Goal: Information Seeking & Learning: Find specific page/section

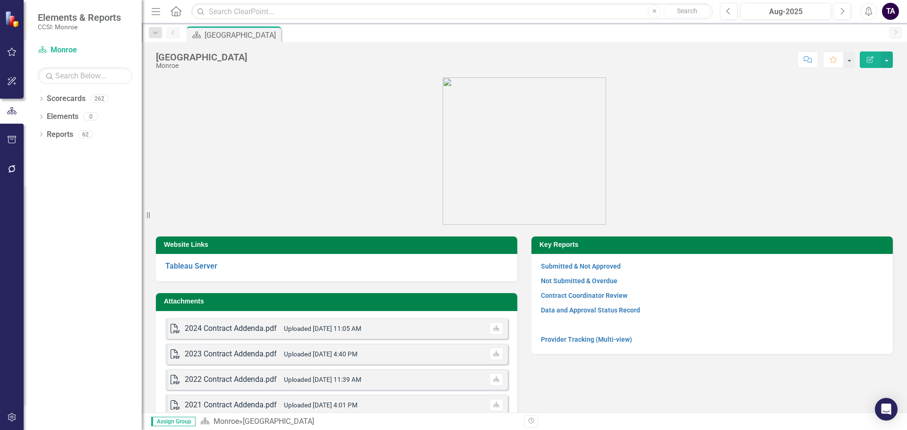
click at [378, 182] on figure at bounding box center [524, 150] width 737 height 147
click at [44, 102] on icon "Dropdown" at bounding box center [41, 99] width 7 height 5
click at [49, 114] on icon "Dropdown" at bounding box center [46, 116] width 7 height 6
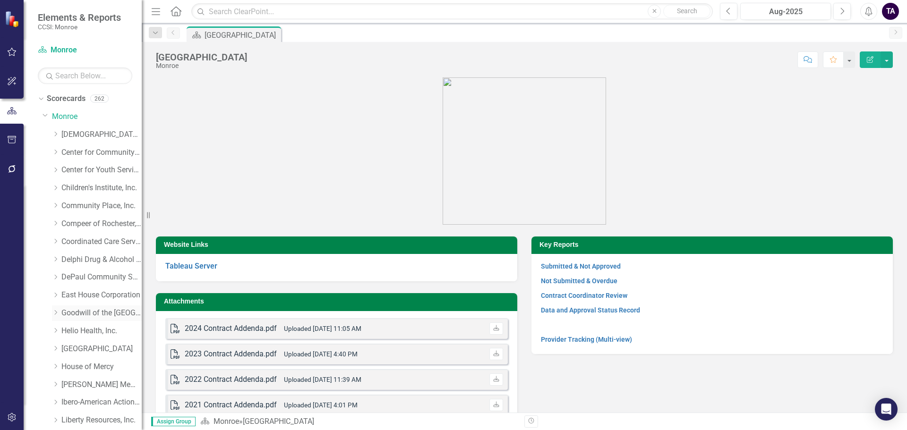
click at [55, 313] on icon "Dropdown" at bounding box center [55, 313] width 7 height 6
click at [110, 352] on link "211/LifeLine/[PERSON_NAME]" at bounding box center [106, 349] width 71 height 11
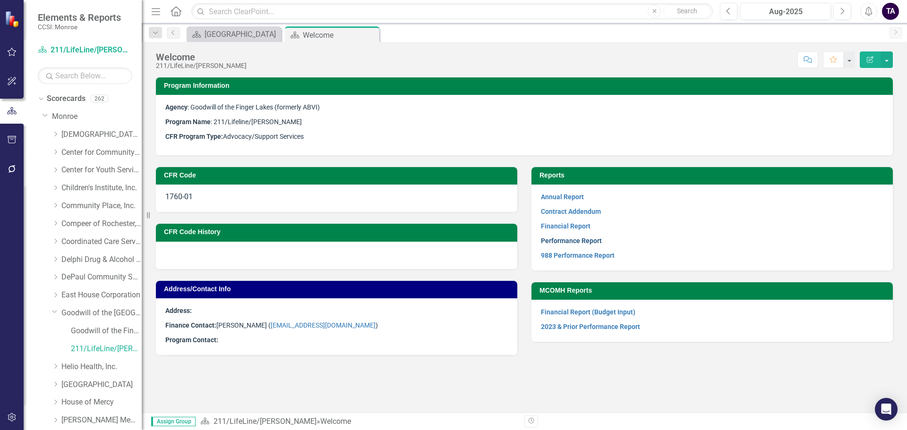
click at [575, 242] on link "Performance Report" at bounding box center [571, 241] width 61 height 8
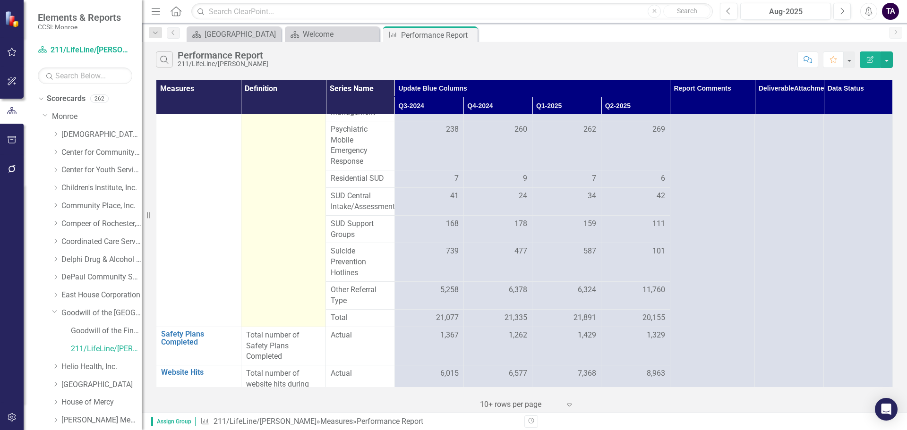
scroll to position [2275, 0]
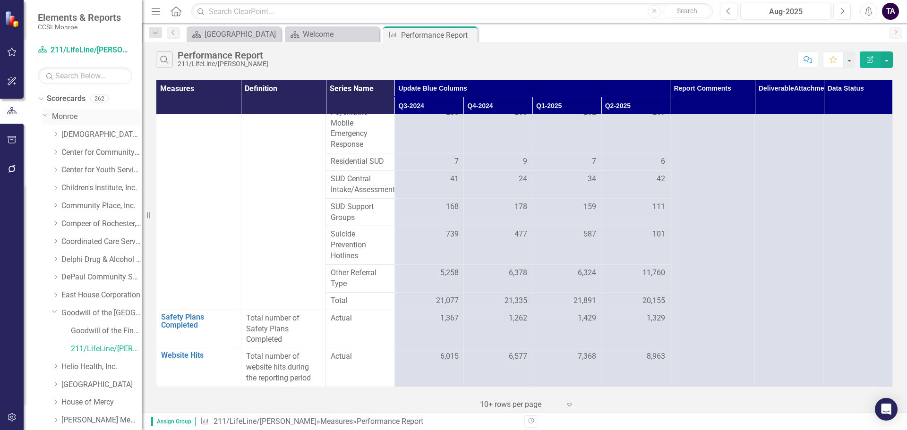
click at [59, 117] on link "Monroe" at bounding box center [97, 116] width 90 height 11
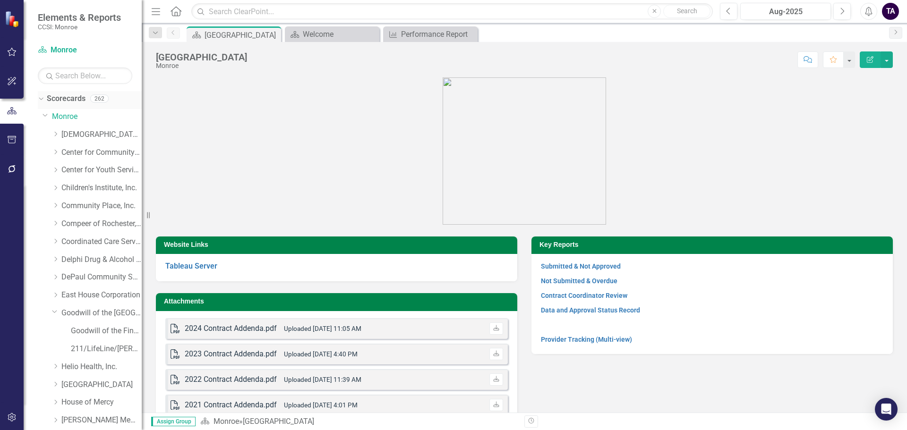
click at [52, 98] on link "Scorecards" at bounding box center [66, 99] width 39 height 11
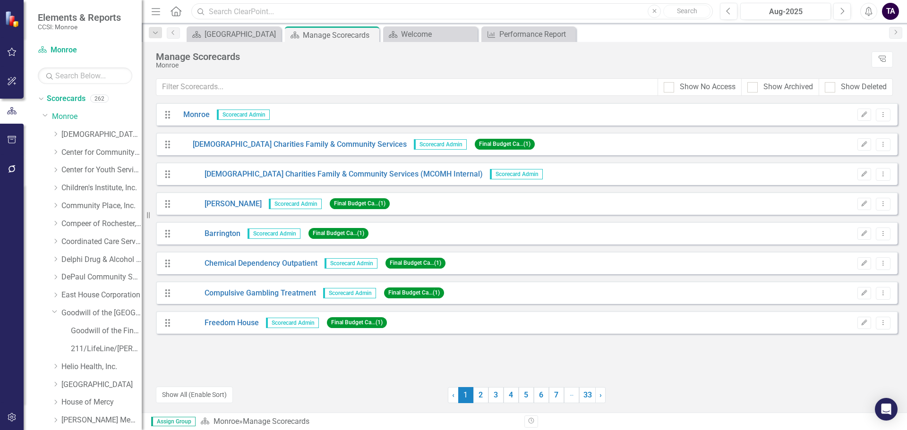
click at [262, 13] on input "text" at bounding box center [451, 11] width 521 height 17
type input "survey"
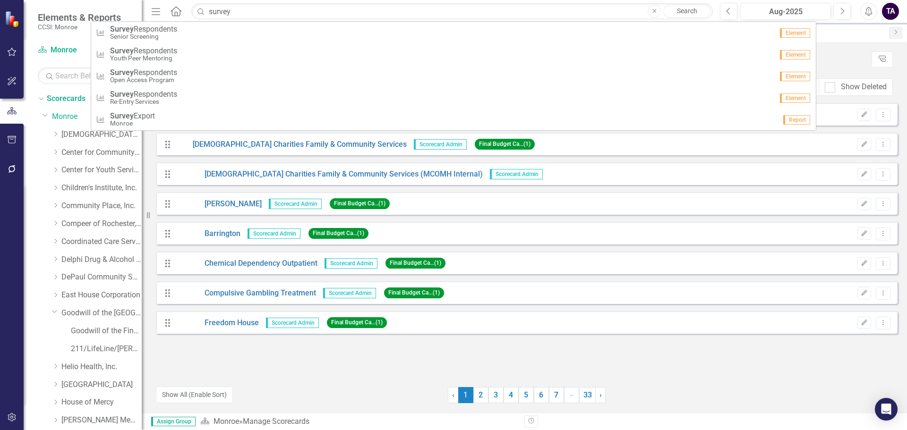
click at [705, 9] on link "Search" at bounding box center [686, 11] width 47 height 13
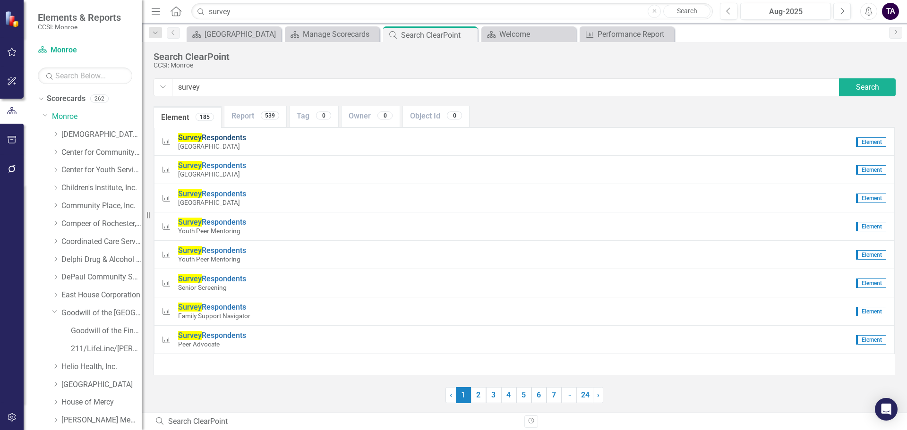
click at [219, 140] on span "Survey Respondents" at bounding box center [212, 137] width 68 height 9
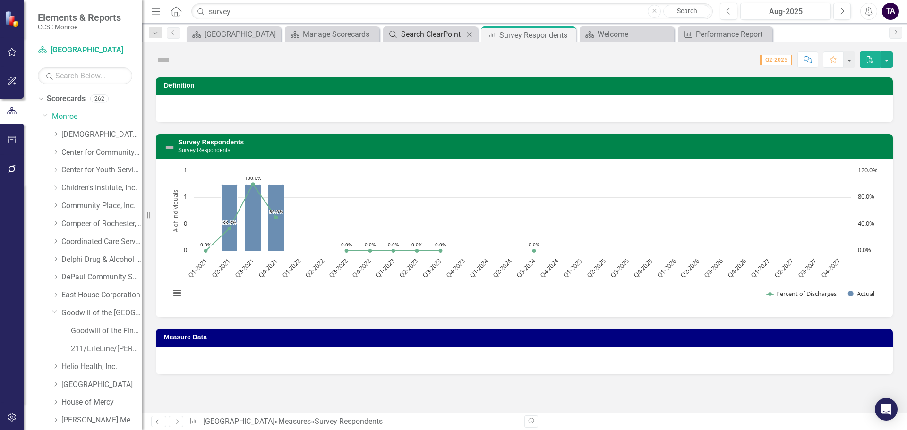
click at [442, 32] on div "Search ClearPoint" at bounding box center [432, 34] width 62 height 12
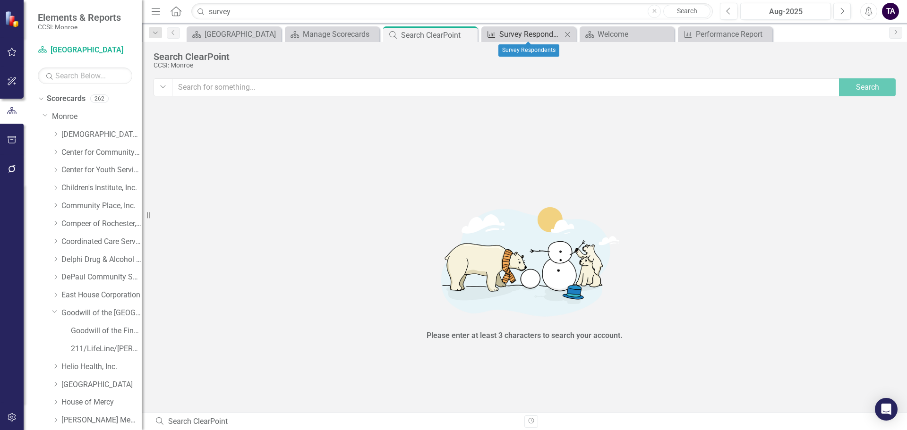
click at [524, 32] on div "Survey Respondents" at bounding box center [530, 34] width 62 height 12
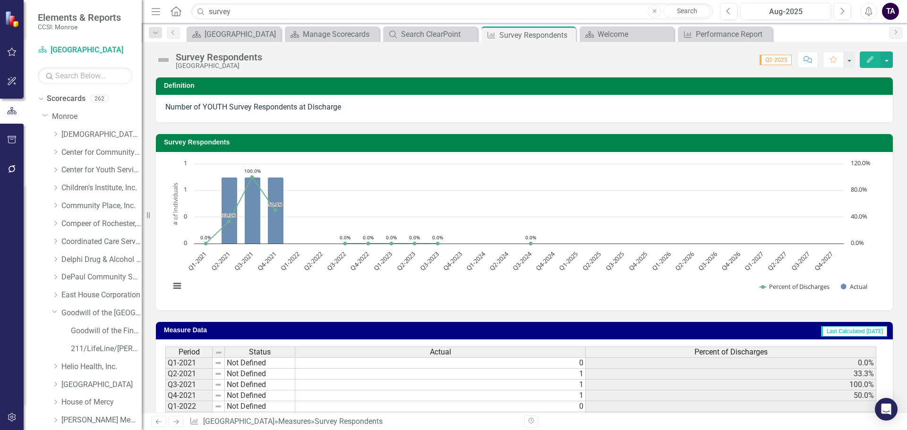
click at [772, 58] on span "Q2-2025" at bounding box center [775, 60] width 32 height 10
click at [280, 107] on div "Number of YOUTH Survey Respondents at Discharge" at bounding box center [524, 107] width 718 height 11
click at [278, 124] on div "Survey Respondents Chart Combination chart with 2 data series. The chart has 1 …" at bounding box center [524, 216] width 751 height 188
click at [278, 422] on link "Measures" at bounding box center [294, 421] width 33 height 9
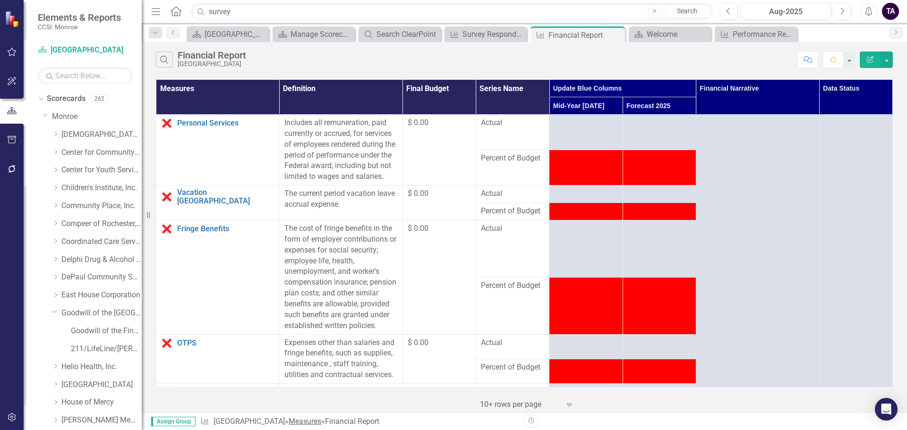
click at [289, 419] on link "Measures" at bounding box center [305, 421] width 33 height 9
click at [289, 420] on link "Measures" at bounding box center [305, 421] width 33 height 9
click at [234, 422] on link "[GEOGRAPHIC_DATA]" at bounding box center [248, 421] width 71 height 9
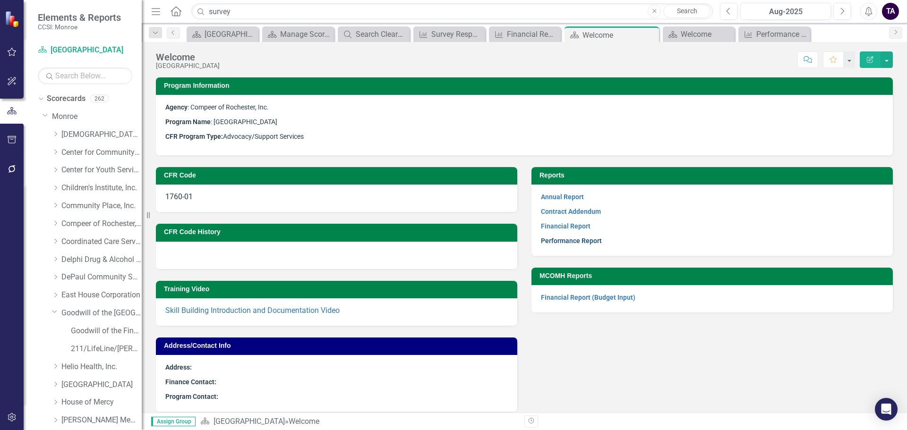
click at [542, 242] on link "Performance Report" at bounding box center [571, 241] width 61 height 8
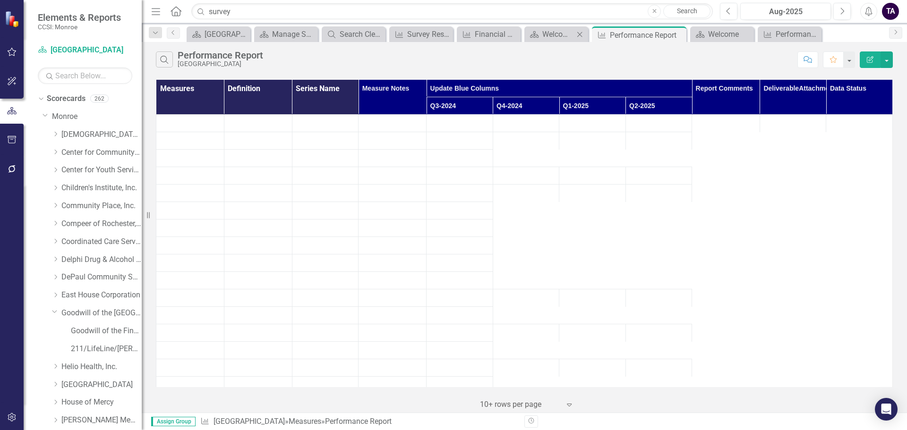
click at [580, 34] on icon at bounding box center [579, 34] width 5 height 5
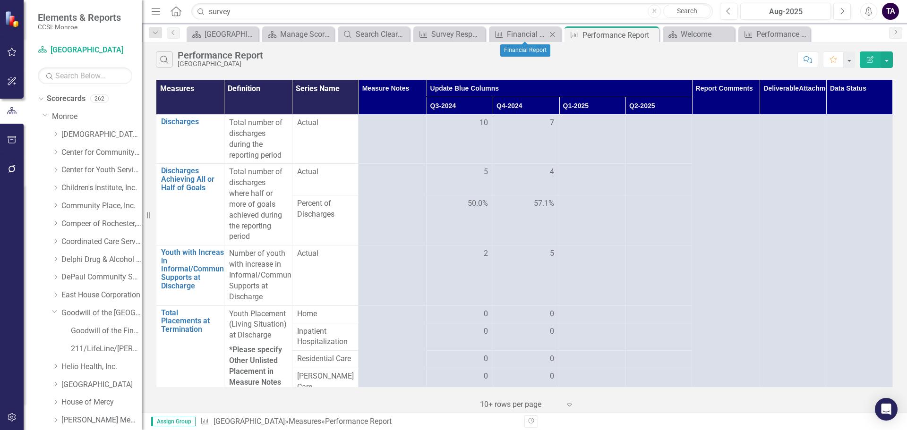
click at [553, 33] on icon "Close" at bounding box center [551, 35] width 9 height 8
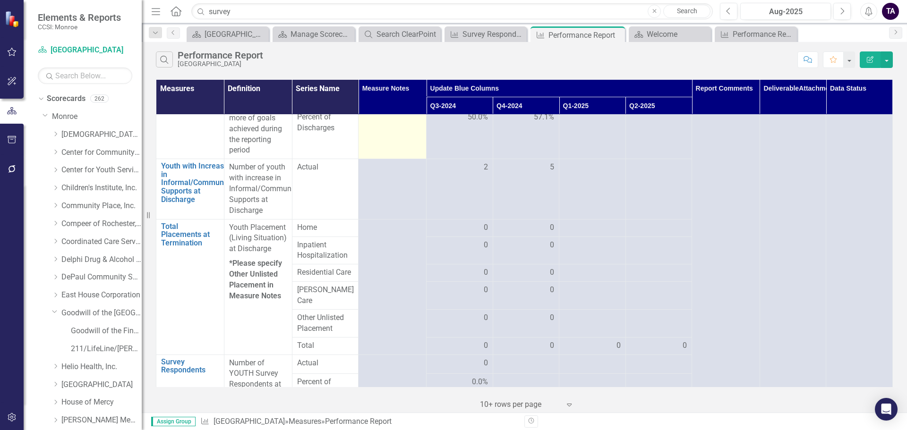
scroll to position [236, 0]
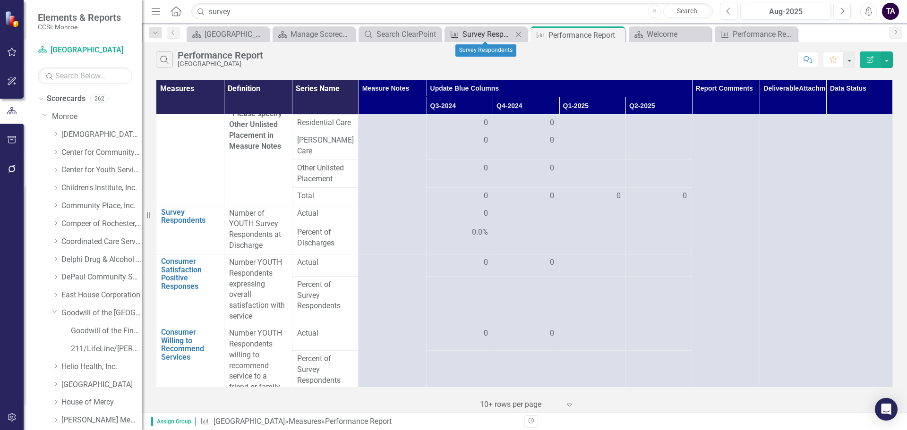
click at [491, 35] on div "Survey Respondents" at bounding box center [487, 34] width 50 height 12
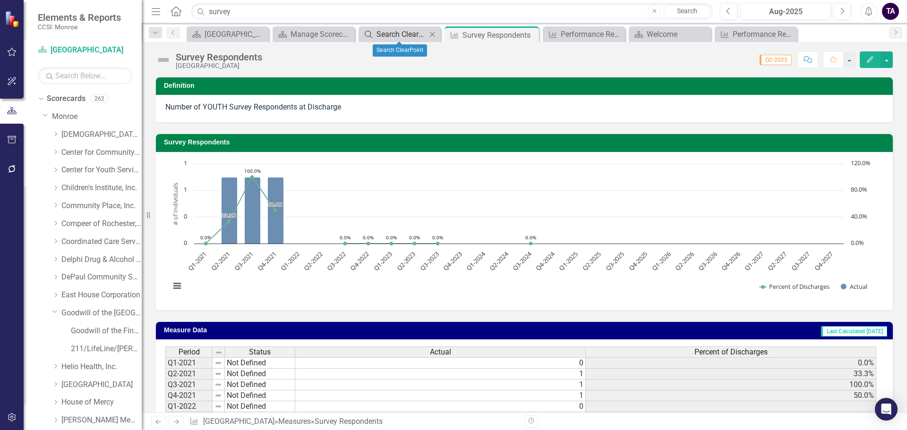
click at [406, 32] on div "Search ClearPoint" at bounding box center [401, 34] width 50 height 12
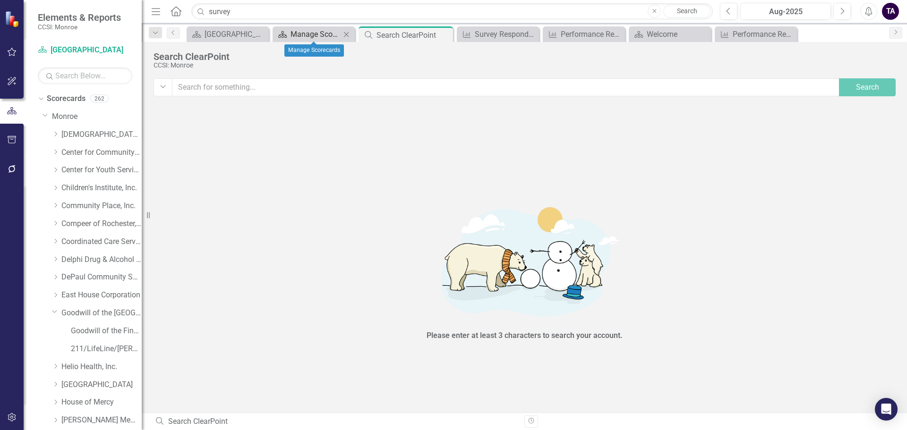
click at [310, 29] on div "Manage Scorecards" at bounding box center [315, 34] width 50 height 12
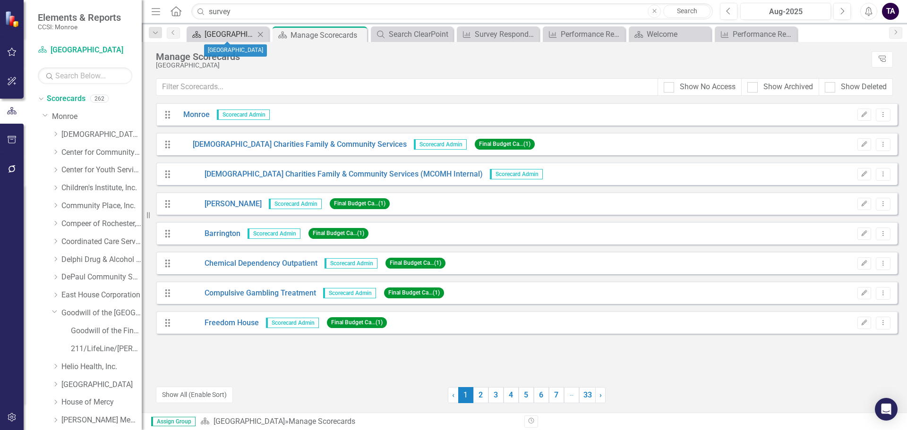
click at [230, 32] on div "[GEOGRAPHIC_DATA]" at bounding box center [230, 34] width 50 height 12
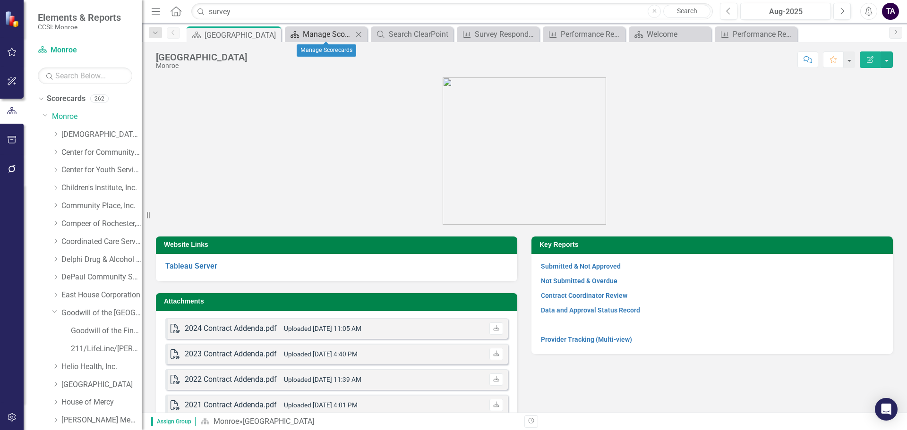
click at [312, 31] on div "Manage Scorecards" at bounding box center [328, 34] width 50 height 12
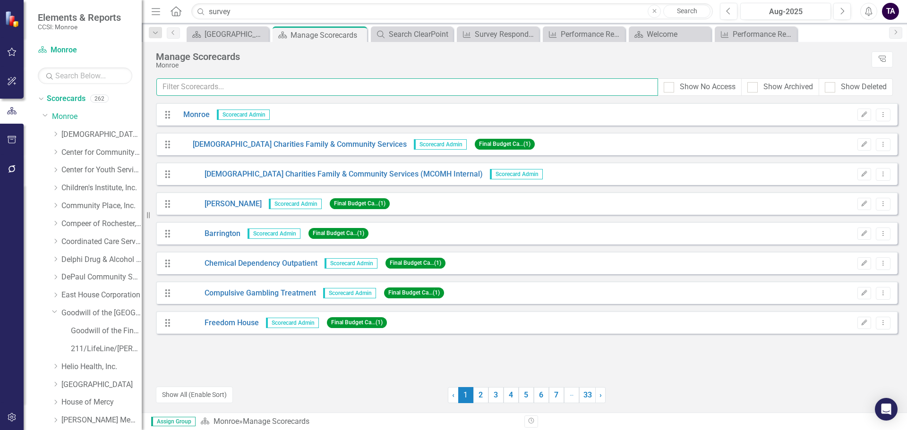
click at [341, 86] on input "text" at bounding box center [407, 86] width 502 height 17
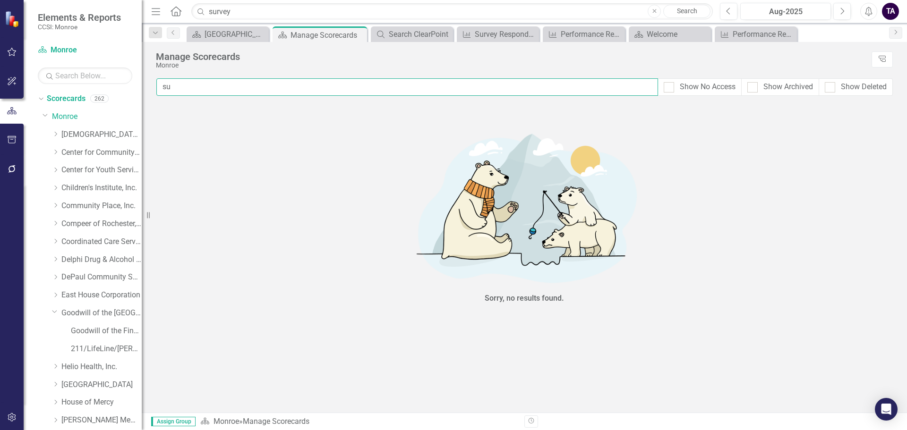
type input "s"
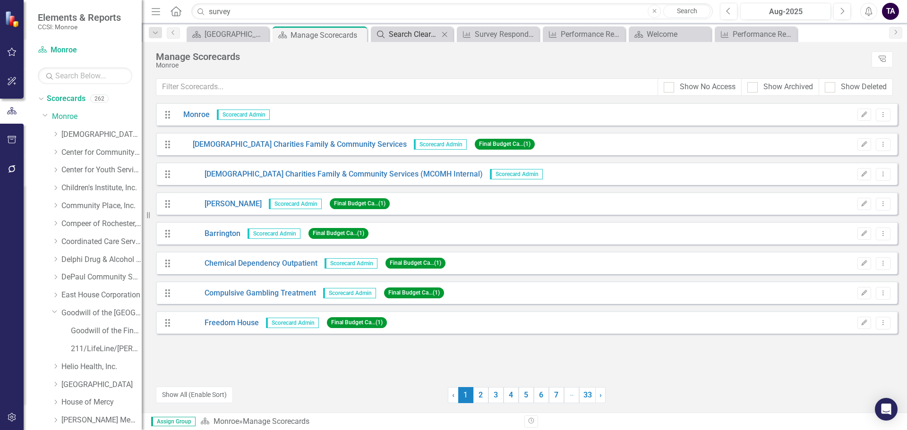
click at [409, 36] on div "Search ClearPoint" at bounding box center [414, 34] width 50 height 12
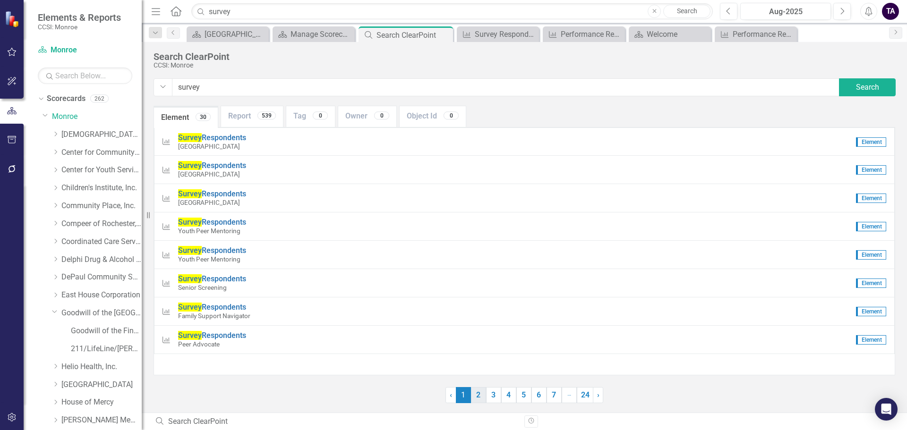
type input "survey"
click at [477, 391] on link "2" at bounding box center [478, 395] width 15 height 16
click at [463, 394] on link "1" at bounding box center [463, 395] width 15 height 16
click at [215, 335] on span "Survey Respondents" at bounding box center [212, 335] width 68 height 9
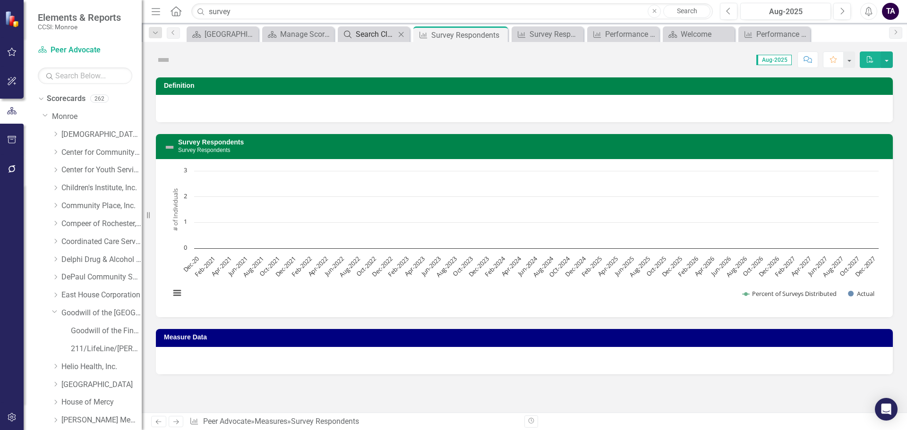
click at [379, 38] on div "Search ClearPoint" at bounding box center [376, 34] width 40 height 12
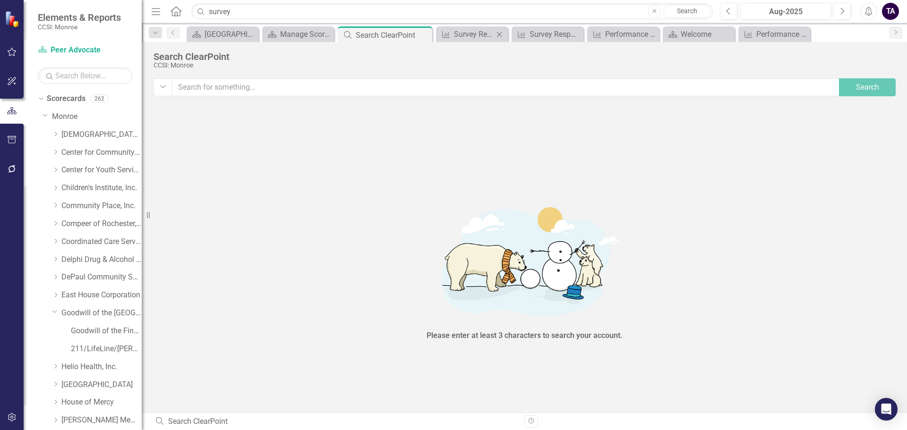
click at [437, 36] on div "Measure Survey Respondents Close" at bounding box center [472, 34] width 72 height 16
click at [453, 34] on link "Measure Survey Respondents" at bounding box center [465, 34] width 55 height 12
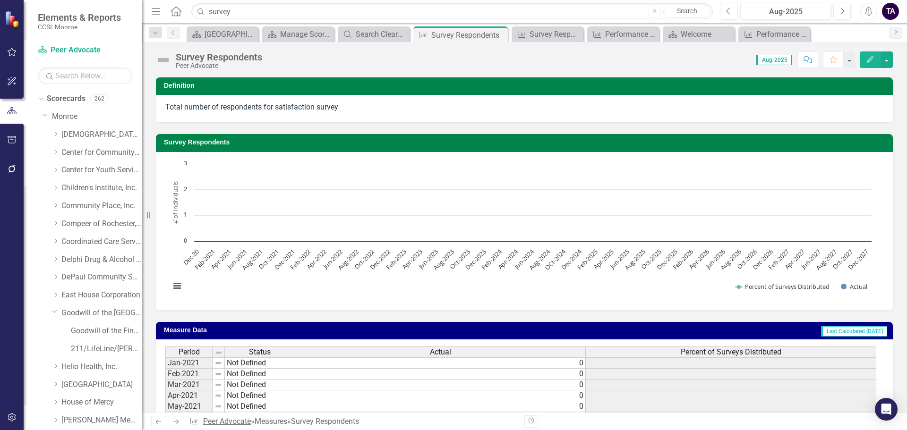
click at [228, 419] on link "Peer Advocate" at bounding box center [227, 421] width 48 height 9
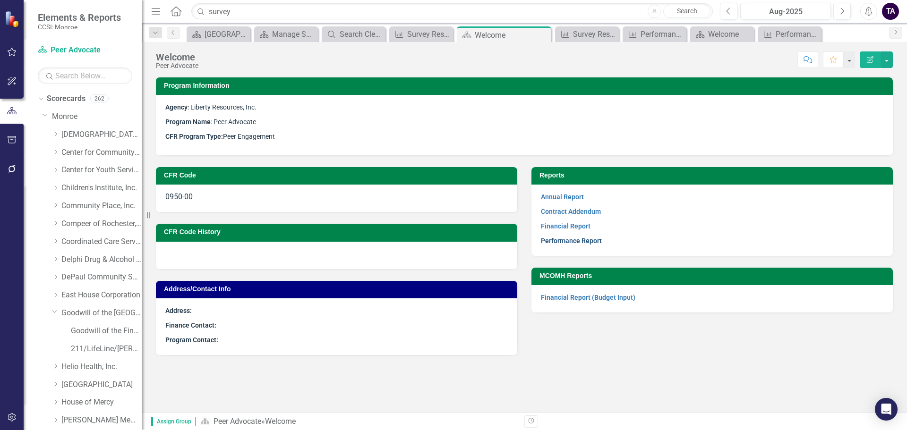
click at [572, 239] on link "Performance Report" at bounding box center [571, 241] width 61 height 8
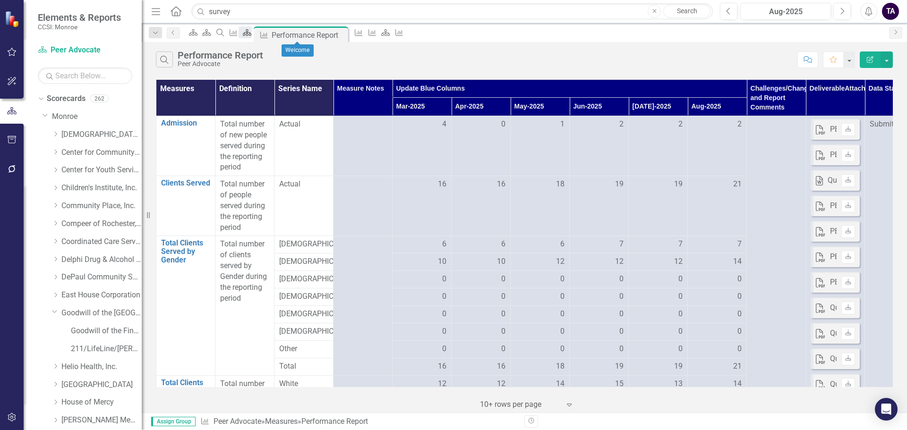
click at [251, 36] on icon at bounding box center [247, 32] width 9 height 7
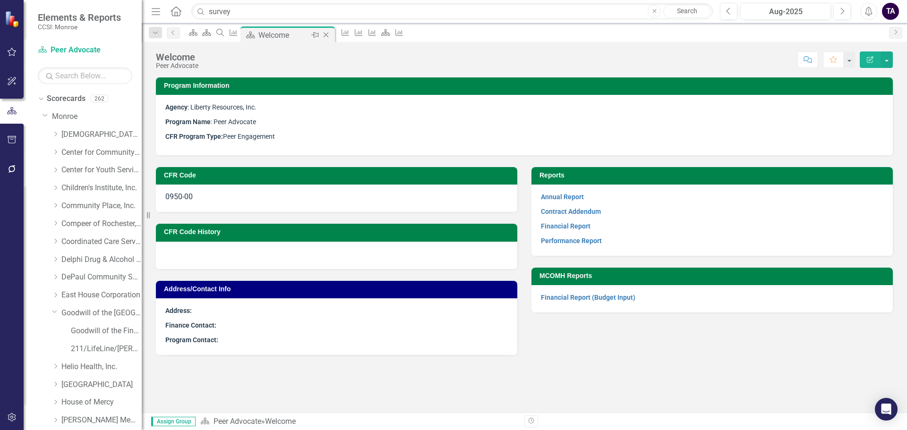
click at [331, 34] on icon "Close" at bounding box center [325, 35] width 9 height 8
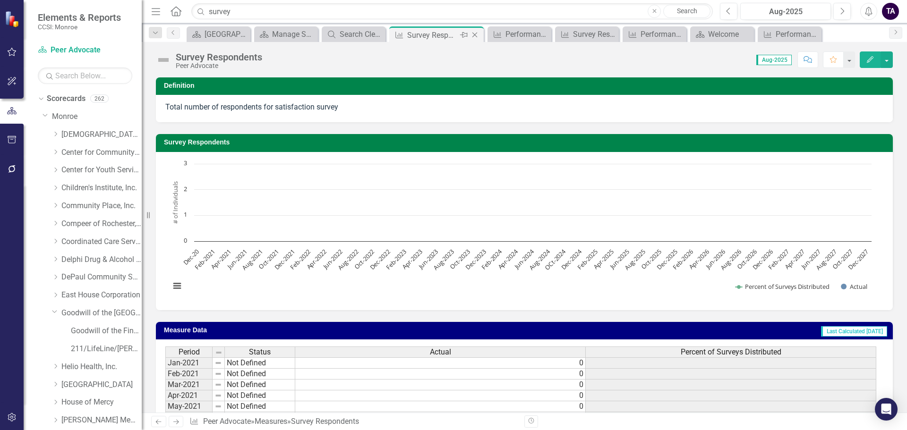
click at [474, 36] on icon at bounding box center [474, 35] width 5 height 5
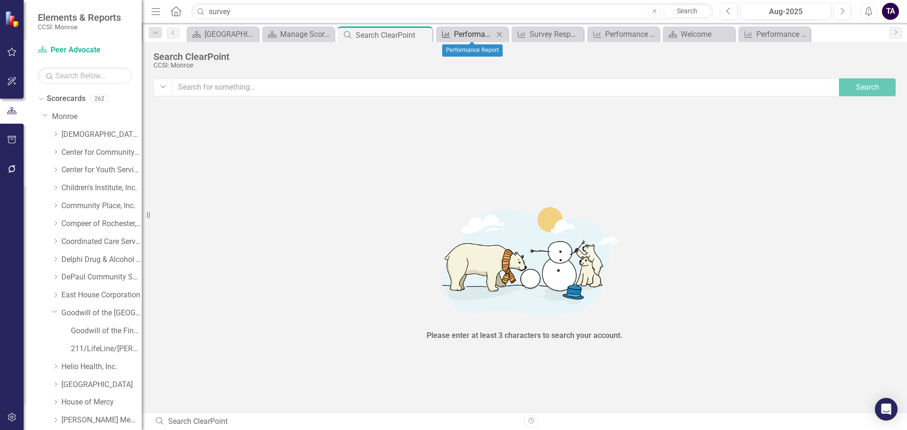
click at [453, 36] on link "Measure Performance Report" at bounding box center [465, 34] width 55 height 12
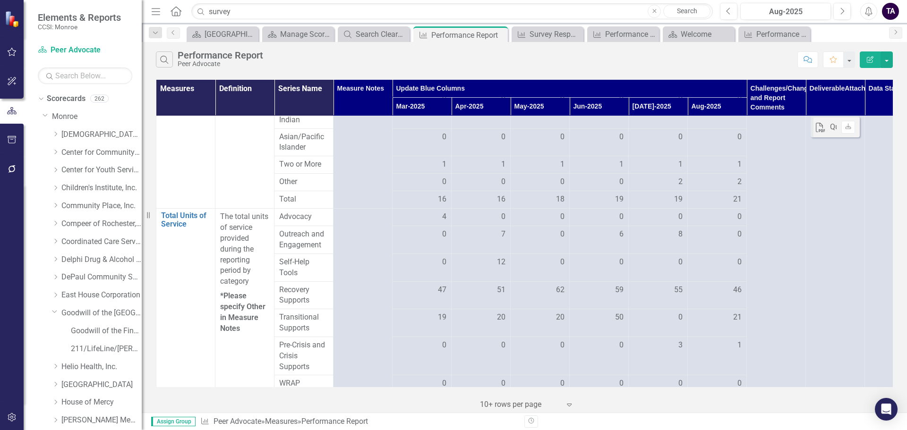
scroll to position [378, 0]
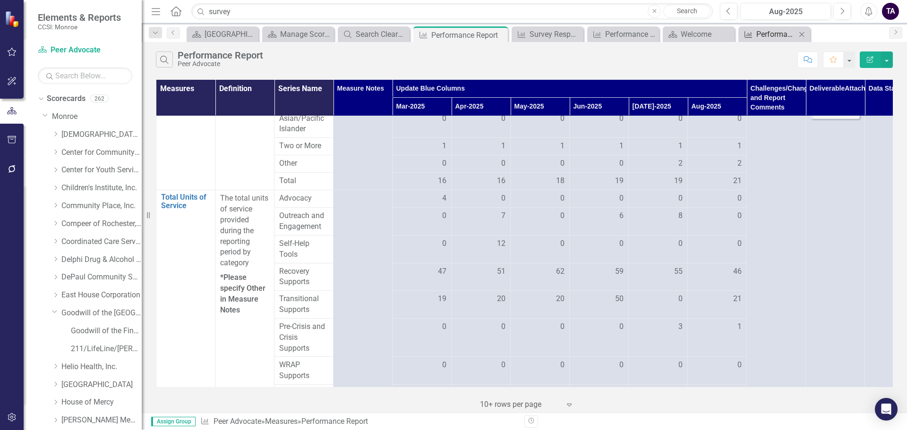
click at [773, 37] on div "Performance Report" at bounding box center [776, 34] width 40 height 12
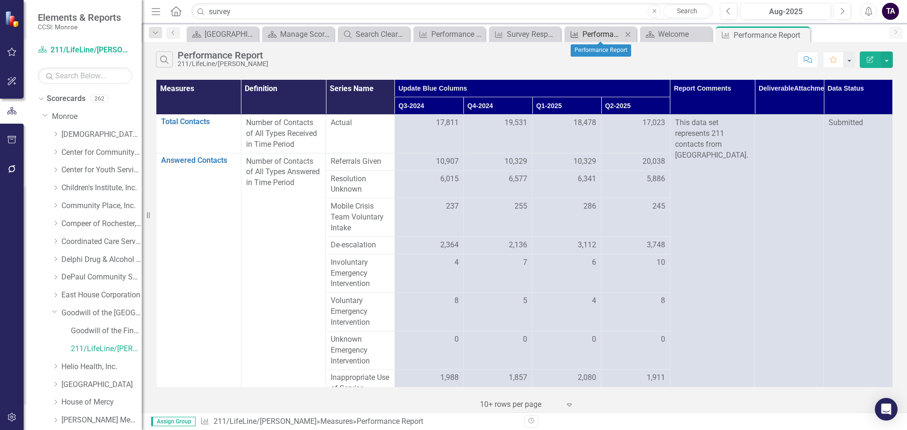
click at [589, 35] on div "Performance Report" at bounding box center [602, 34] width 40 height 12
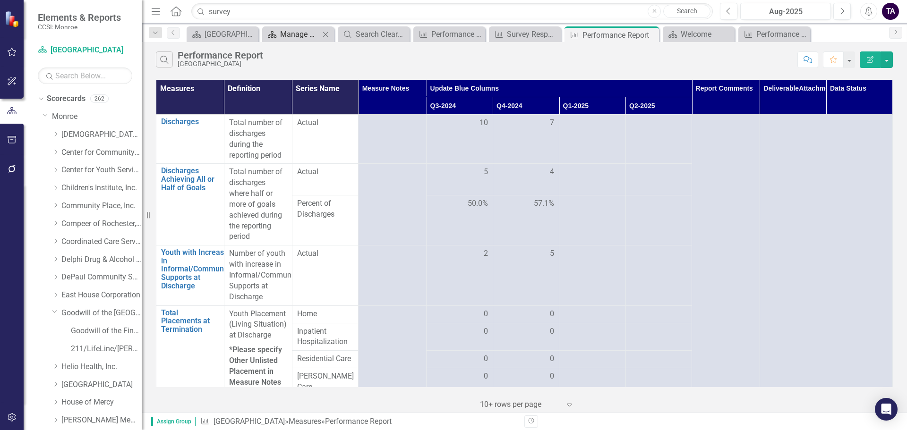
click at [302, 30] on div "Manage Scorecards" at bounding box center [300, 34] width 40 height 12
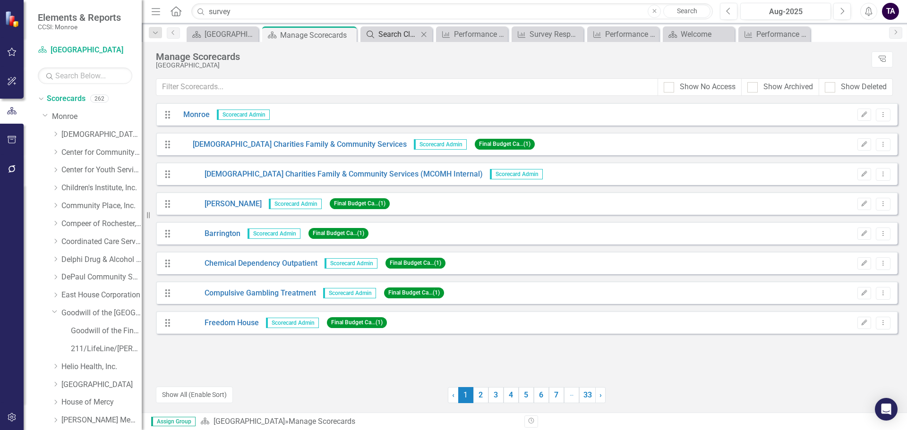
click at [392, 34] on div "Search ClearPoint" at bounding box center [398, 34] width 40 height 12
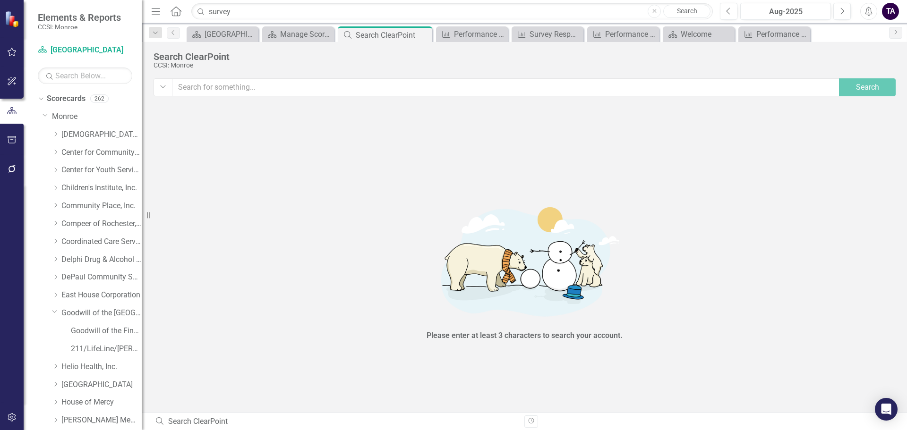
click at [298, 94] on input "text" at bounding box center [506, 87] width 668 height 18
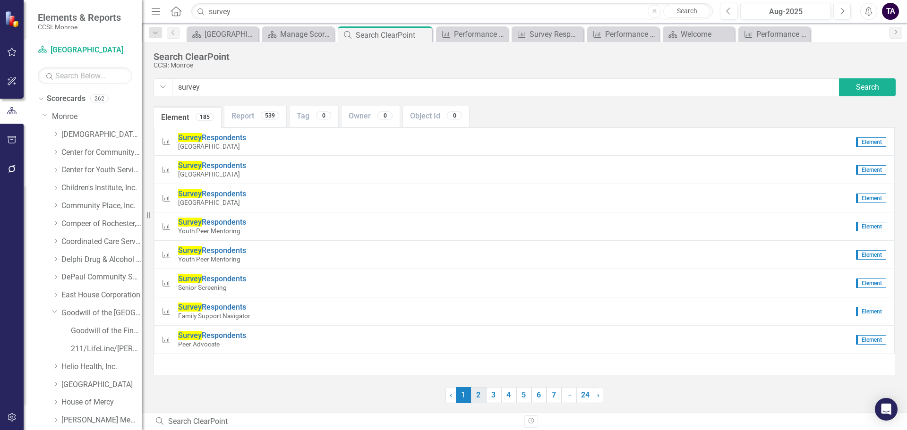
type input "survey"
click at [477, 396] on link "2" at bounding box center [478, 395] width 15 height 16
click at [487, 389] on link "3" at bounding box center [493, 395] width 15 height 16
click at [512, 393] on link "4" at bounding box center [508, 395] width 15 height 16
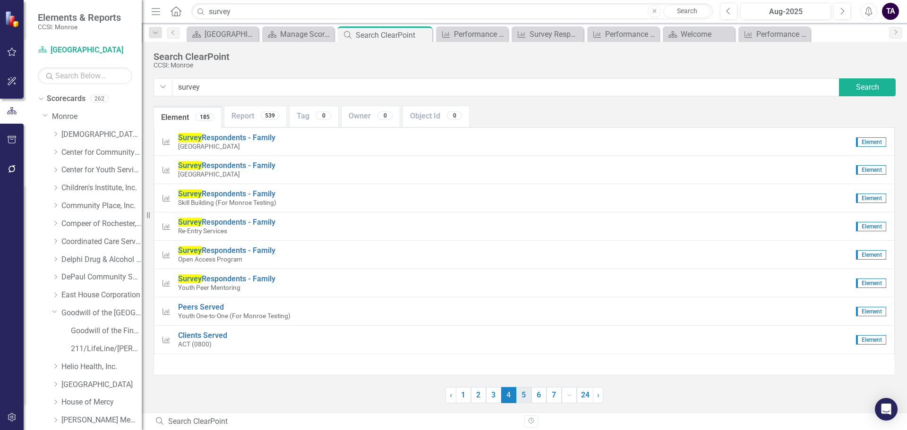
click at [528, 395] on link "5" at bounding box center [523, 395] width 15 height 16
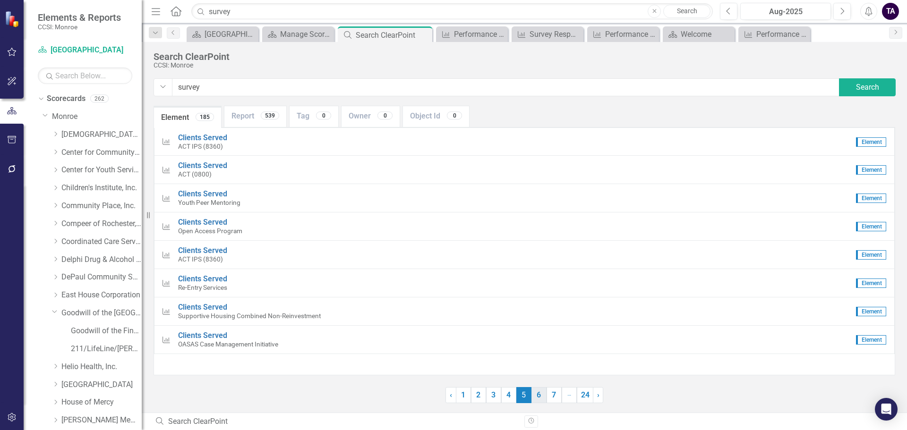
click at [535, 401] on link "6" at bounding box center [538, 395] width 15 height 16
click at [536, 398] on link "7" at bounding box center [538, 395] width 15 height 16
click at [540, 395] on link "8" at bounding box center [538, 395] width 15 height 16
click at [540, 395] on link "9" at bounding box center [537, 395] width 15 height 16
click at [540, 395] on link "10" at bounding box center [538, 395] width 17 height 16
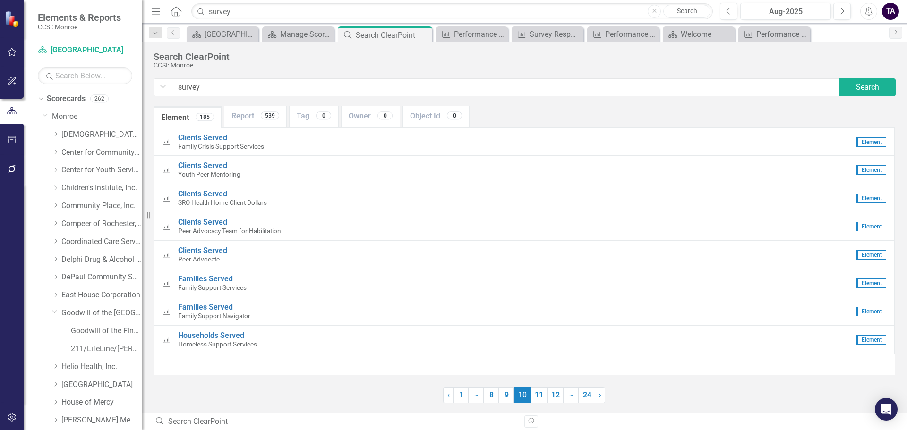
click at [540, 395] on link "11" at bounding box center [538, 395] width 17 height 16
click at [540, 395] on link "12" at bounding box center [539, 395] width 17 height 16
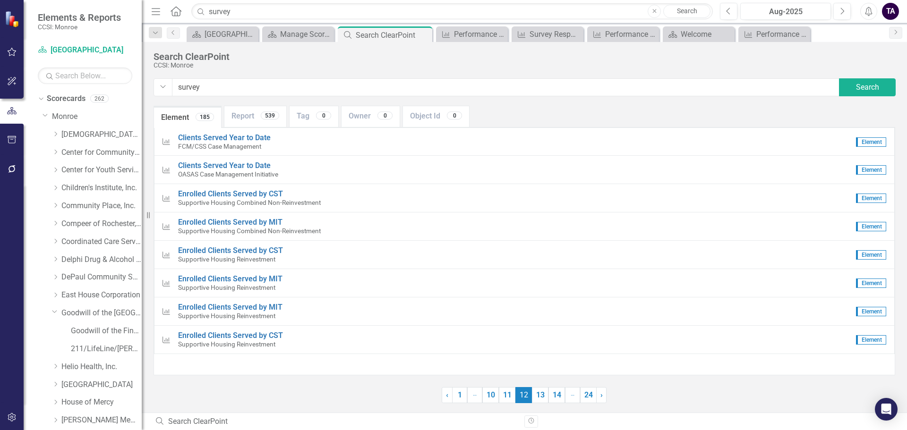
click at [540, 395] on link "13" at bounding box center [540, 395] width 17 height 16
click at [540, 395] on link "14" at bounding box center [540, 395] width 17 height 16
click at [540, 395] on link "15" at bounding box center [540, 395] width 17 height 16
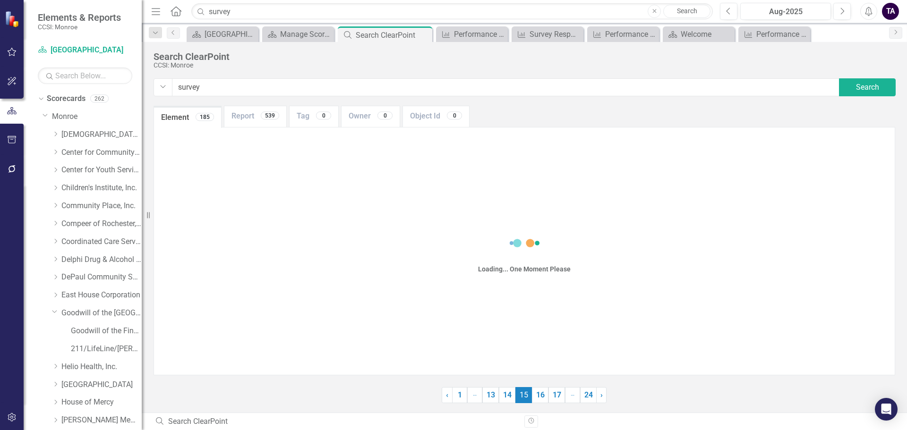
click at [540, 395] on link "16" at bounding box center [540, 395] width 17 height 16
click at [540, 395] on link "17" at bounding box center [540, 395] width 17 height 16
click at [540, 395] on link "18" at bounding box center [540, 395] width 17 height 16
click at [548, 395] on link "19" at bounding box center [556, 395] width 17 height 16
click at [540, 395] on link "20" at bounding box center [540, 395] width 17 height 16
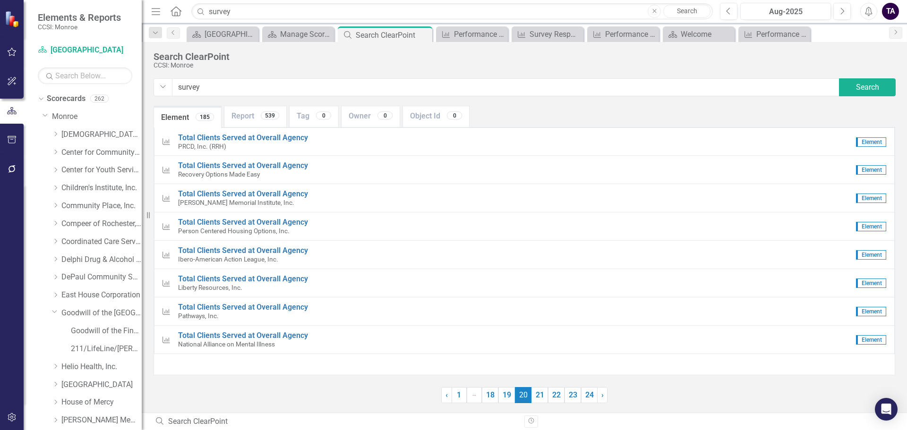
click at [540, 395] on link "21" at bounding box center [539, 395] width 17 height 16
click at [540, 395] on span "21 (current)" at bounding box center [539, 395] width 17 height 16
click at [554, 394] on link "22" at bounding box center [556, 395] width 17 height 16
click at [570, 394] on link "23" at bounding box center [572, 395] width 17 height 16
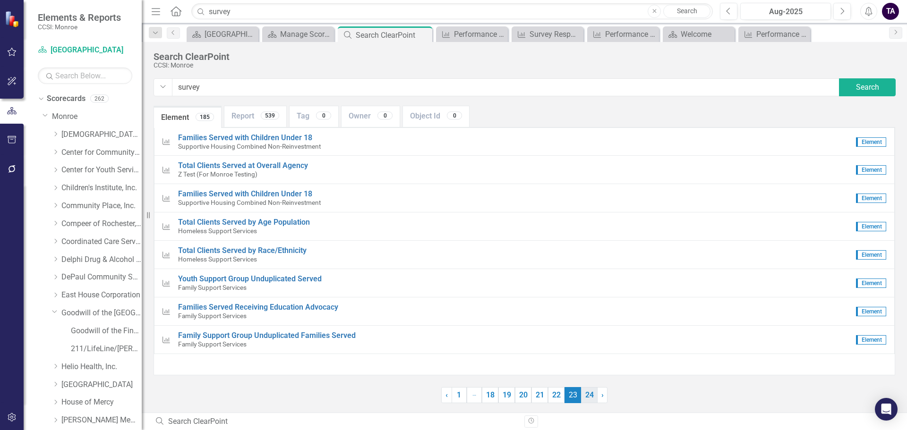
click at [584, 393] on link "24" at bounding box center [589, 395] width 17 height 16
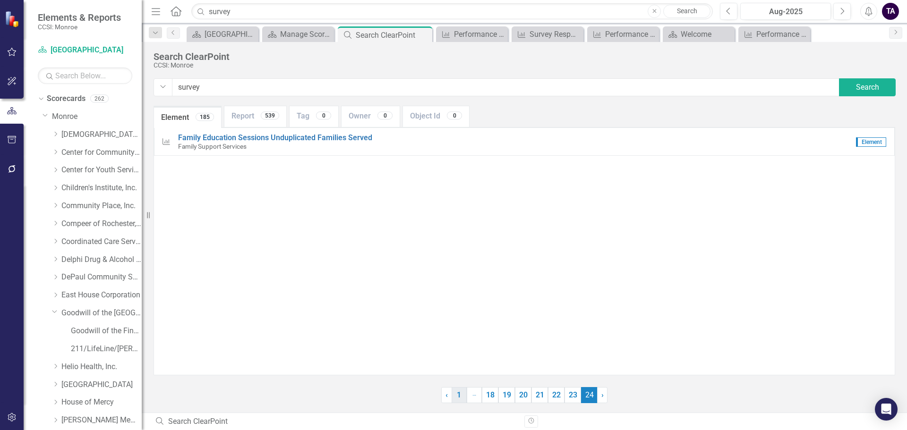
click at [461, 394] on link "1" at bounding box center [459, 395] width 15 height 16
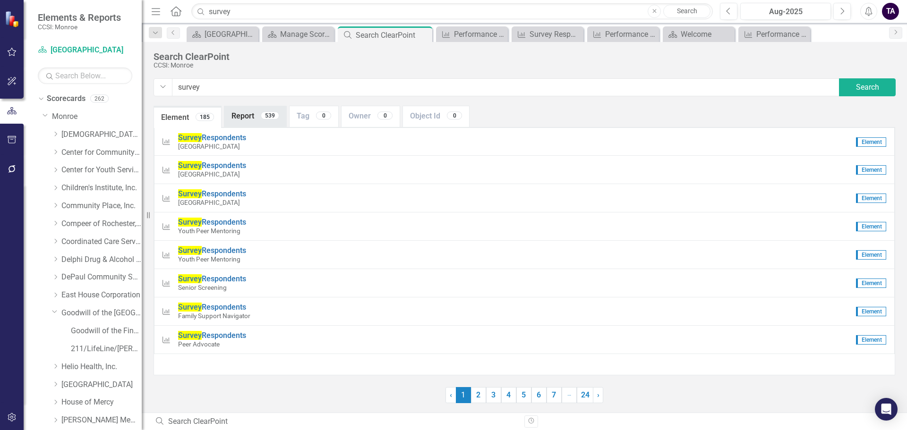
click at [248, 110] on link "Report 539" at bounding box center [255, 116] width 62 height 20
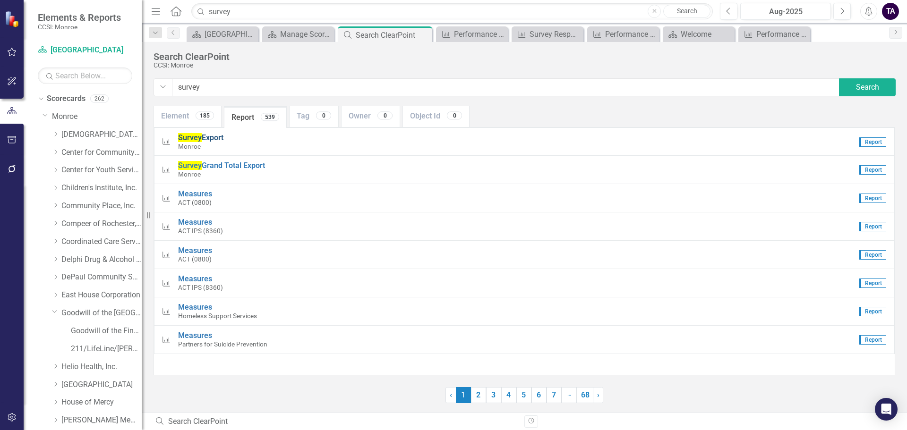
click at [203, 138] on span "Survey Export" at bounding box center [200, 137] width 45 height 9
